Goal: Book appointment/travel/reservation

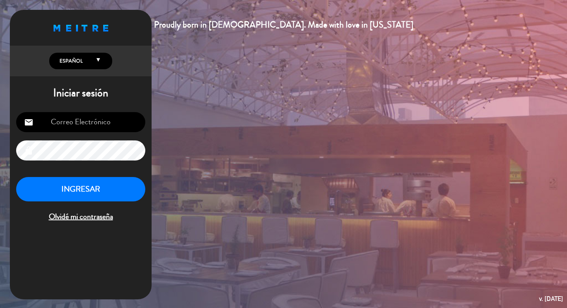
type input "[EMAIL_ADDRESS][DOMAIN_NAME]"
click at [90, 194] on button "INGRESAR" at bounding box center [80, 189] width 129 height 25
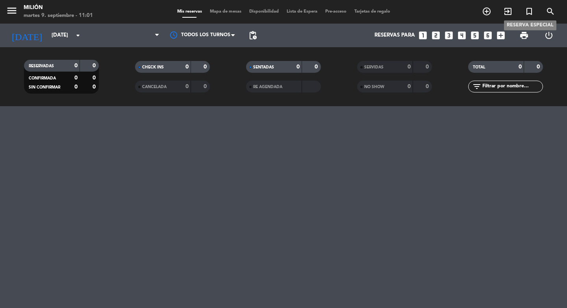
click at [527, 15] on icon "turned_in_not" at bounding box center [528, 11] width 9 height 9
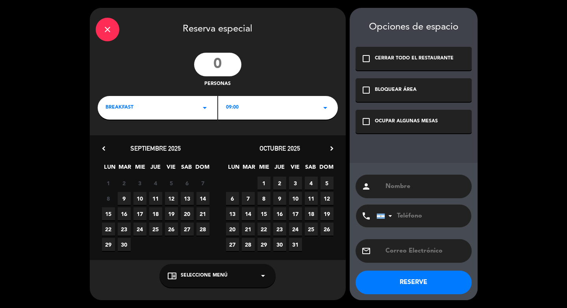
click at [213, 67] on input "number" at bounding box center [217, 65] width 47 height 24
type input "18"
click at [176, 106] on div "BREAKFAST arrow_drop_down" at bounding box center [158, 108] width 120 height 24
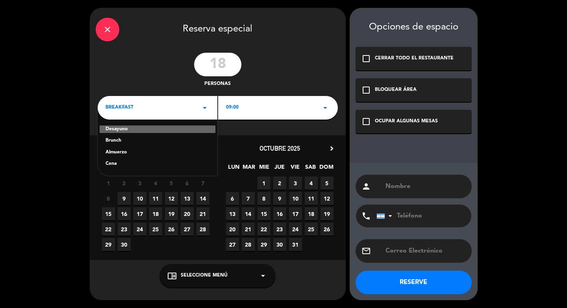
click at [162, 129] on div "Desayuno" at bounding box center [158, 130] width 116 height 8
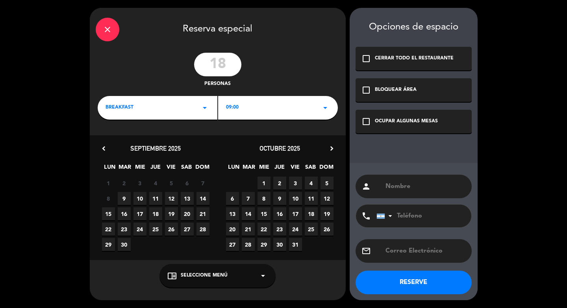
click at [242, 115] on div "09:00 arrow_drop_down" at bounding box center [278, 108] width 120 height 24
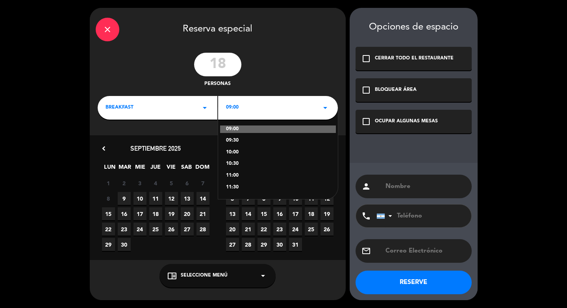
click at [241, 155] on div "10:00" at bounding box center [278, 153] width 104 height 8
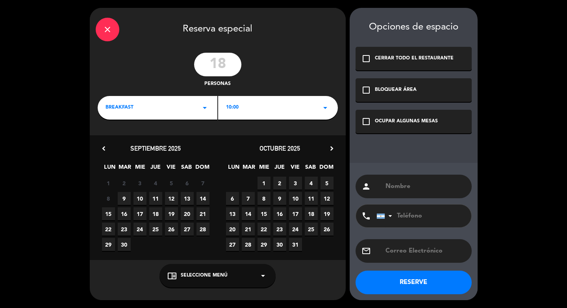
click at [332, 150] on icon "chevron_right" at bounding box center [331, 148] width 8 height 8
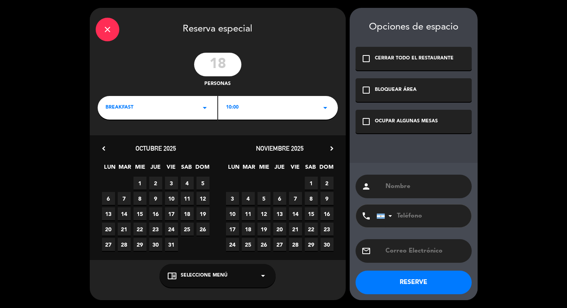
click at [312, 247] on span "29" at bounding box center [311, 244] width 13 height 13
click at [404, 118] on div "check_box_outline_blank OCUPAR ALGUNAS MESAS" at bounding box center [413, 122] width 116 height 24
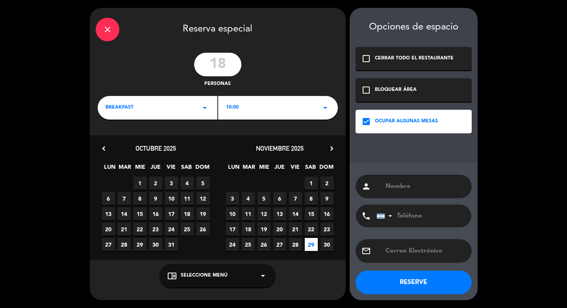
click at [403, 192] on div "person" at bounding box center [413, 187] width 116 height 24
type input "f"
type input "FELICITAS - COMUNION"
click at [413, 281] on button "RESERVE" at bounding box center [413, 283] width 116 height 24
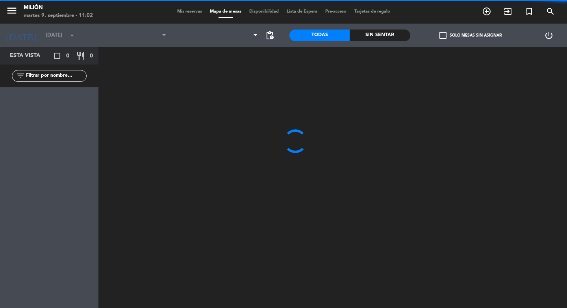
type input "[DATE]"
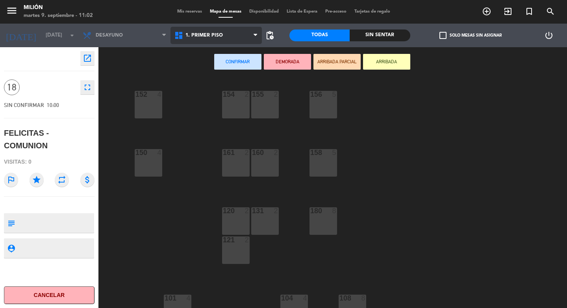
click at [207, 36] on span "1. PRIMER PISO" at bounding box center [203, 36] width 37 height 6
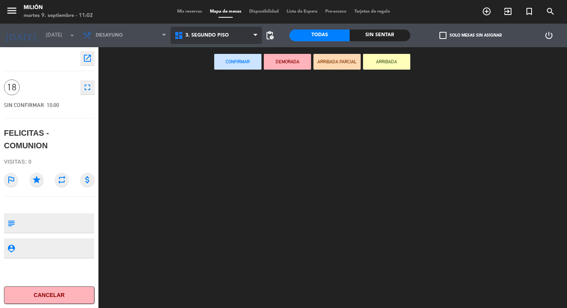
click at [205, 83] on ng-component "menu Milión martes 9. septiembre - 11:02 Mis reservas Mapa de mesas Disponibili…" at bounding box center [283, 154] width 567 height 308
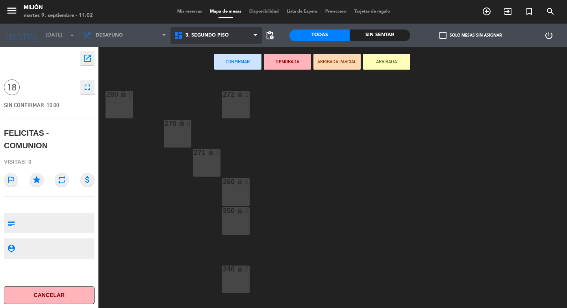
click at [201, 35] on span "3. SEGUNDO PISO" at bounding box center [206, 36] width 43 height 6
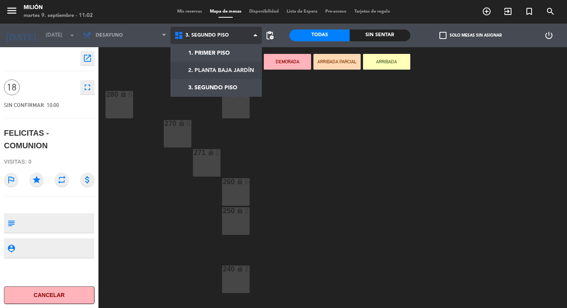
click at [205, 70] on ng-component "menu Milión martes 9. septiembre - 11:02 Mis reservas Mapa de mesas Disponibili…" at bounding box center [283, 154] width 567 height 308
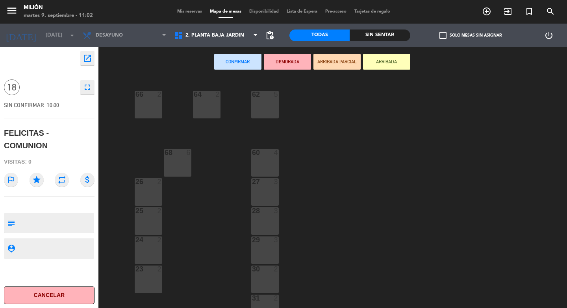
click at [152, 110] on div "66 2" at bounding box center [149, 105] width 28 height 28
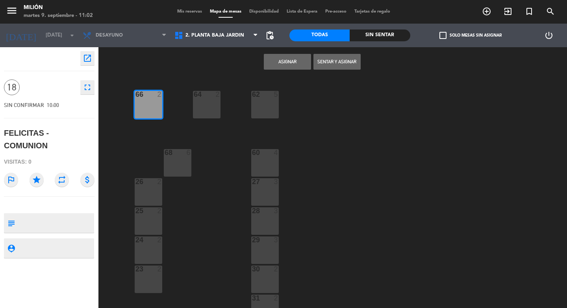
click at [181, 173] on div "68 6" at bounding box center [178, 163] width 28 height 28
click at [206, 111] on div "64 2" at bounding box center [207, 105] width 28 height 28
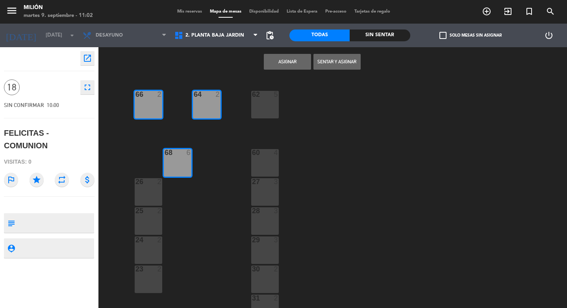
click at [277, 107] on div "62 5" at bounding box center [265, 105] width 28 height 28
click at [266, 165] on div "60 4" at bounding box center [265, 163] width 28 height 28
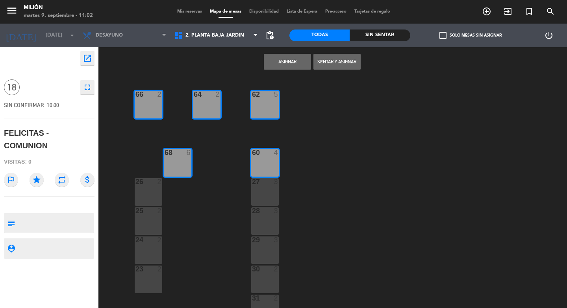
click at [291, 59] on button "Asignar" at bounding box center [287, 62] width 47 height 16
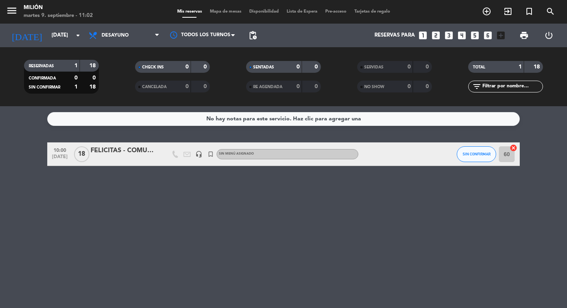
click at [120, 151] on div "FELICITAS - COMUNION" at bounding box center [124, 151] width 67 height 10
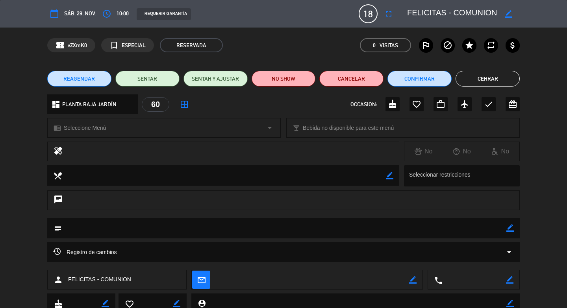
click at [512, 231] on icon "border_color" at bounding box center [509, 227] width 7 height 7
click at [472, 232] on textarea at bounding box center [284, 228] width 444 height 20
click at [511, 230] on icon at bounding box center [509, 227] width 7 height 7
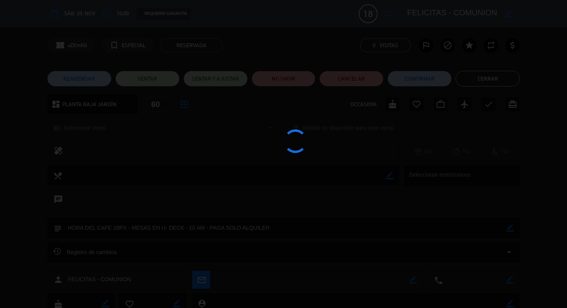
type textarea "HORA DEL CAFE 18PX - MESAS EN U- DECK - 10 AM - PAGA SOLO ALQUILER"
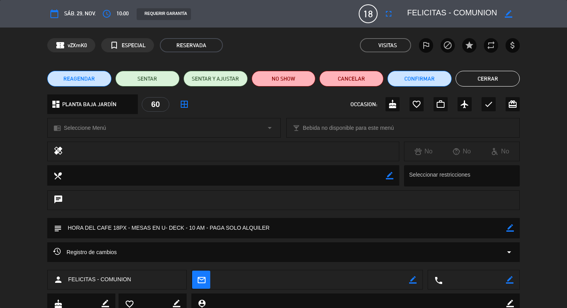
click at [488, 78] on button "Cerrar" at bounding box center [487, 79] width 64 height 16
